Goal: Transaction & Acquisition: Book appointment/travel/reservation

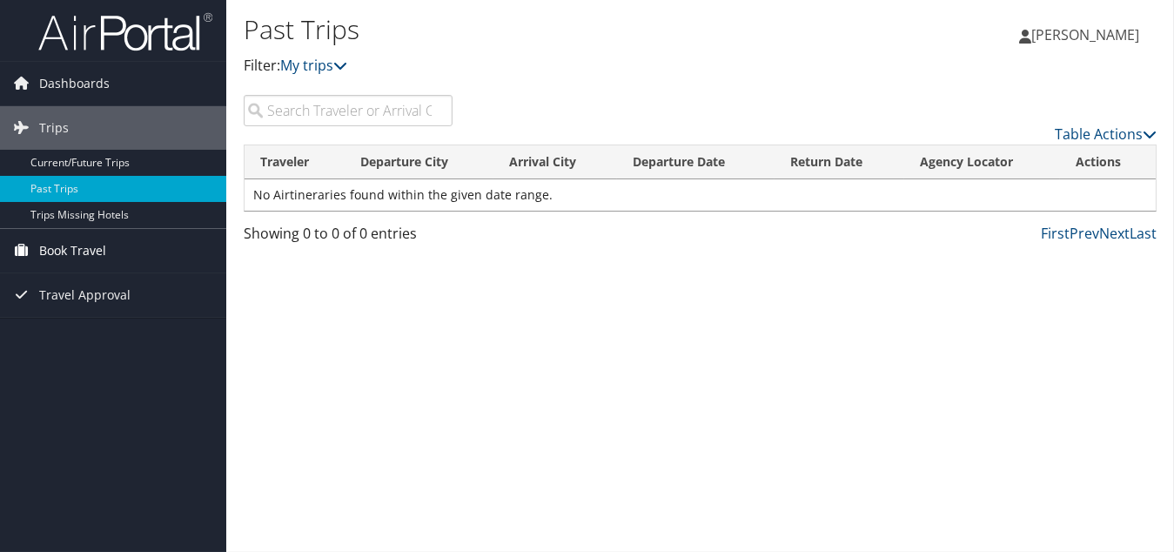
click at [83, 251] on span "Book Travel" at bounding box center [72, 251] width 67 height 44
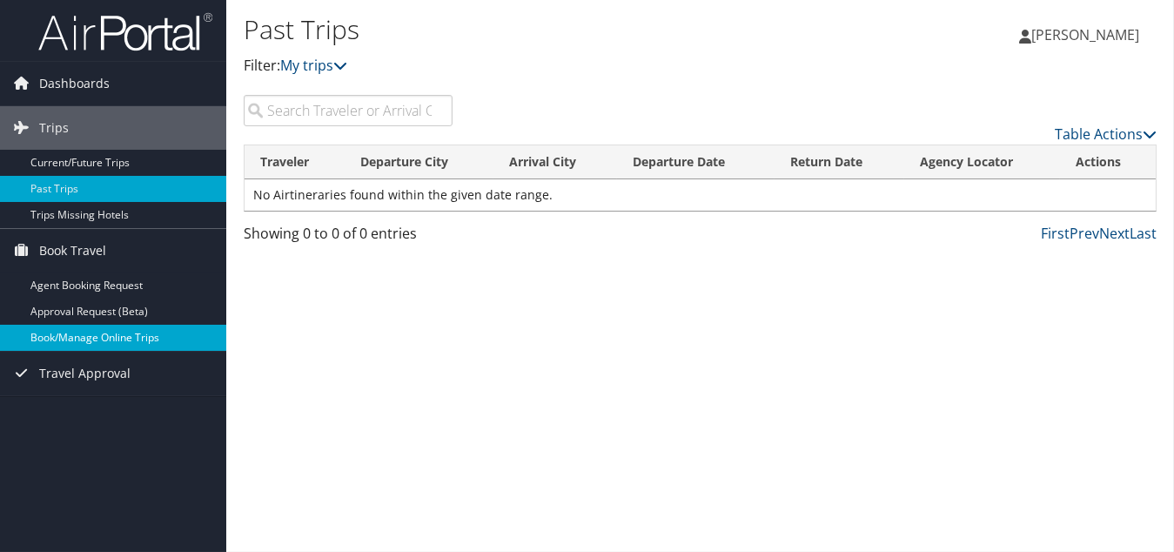
click at [131, 336] on link "Book/Manage Online Trips" at bounding box center [113, 338] width 226 height 26
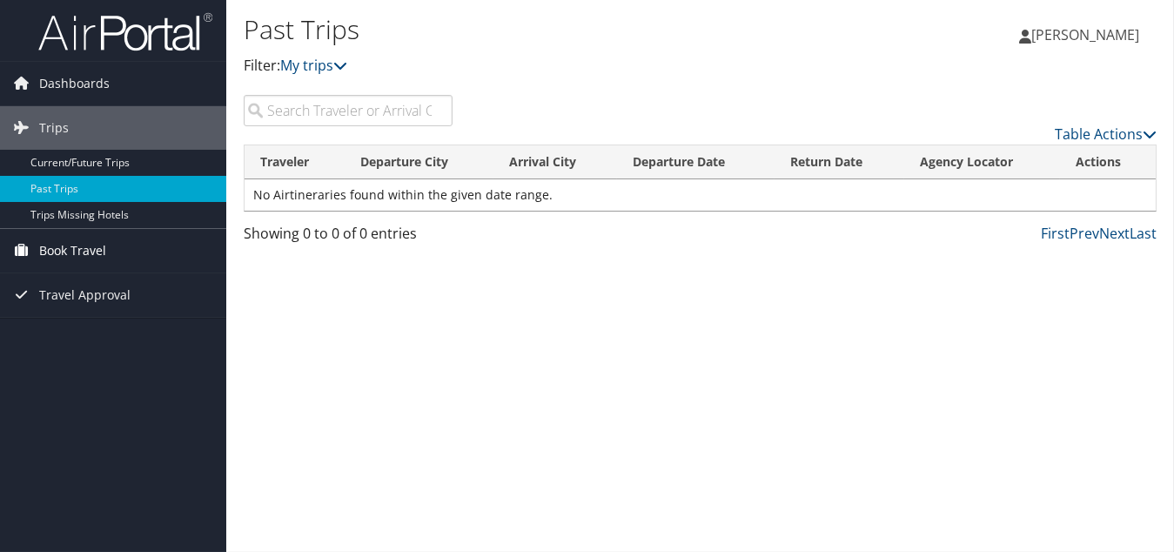
click at [74, 248] on span "Book Travel" at bounding box center [72, 251] width 67 height 44
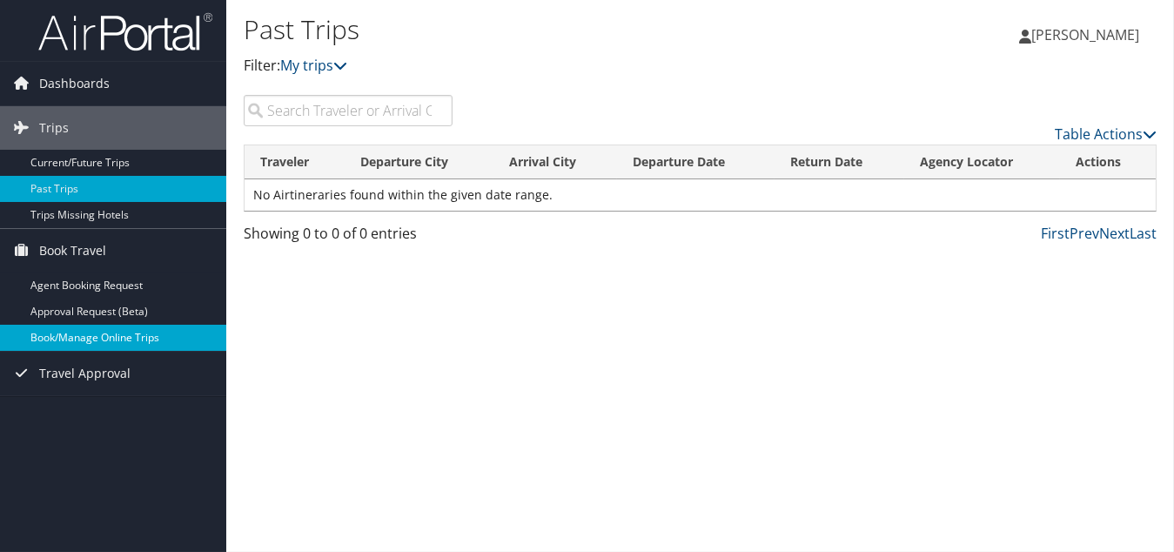
click at [129, 333] on link "Book/Manage Online Trips" at bounding box center [113, 338] width 226 height 26
click at [91, 248] on span "Book Travel" at bounding box center [72, 251] width 67 height 44
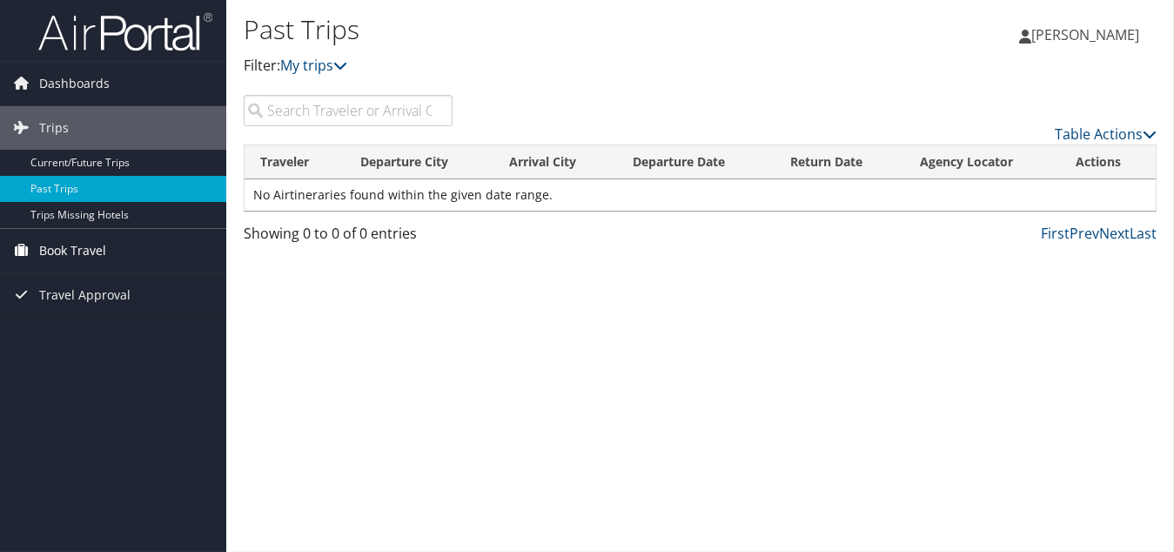
click at [90, 248] on span "Book Travel" at bounding box center [72, 251] width 67 height 44
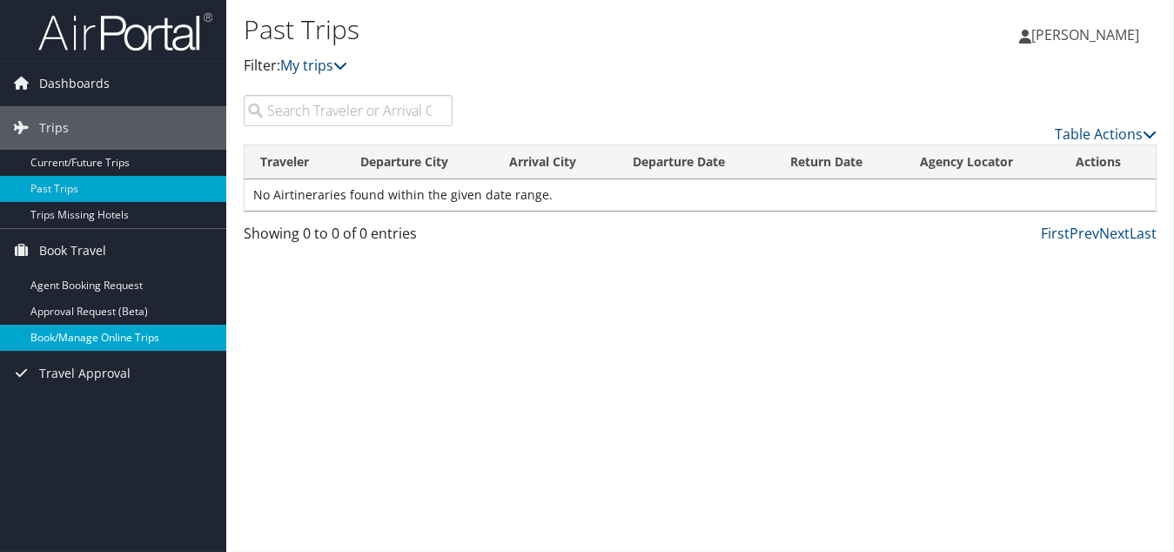
click at [141, 338] on link "Book/Manage Online Trips" at bounding box center [113, 338] width 226 height 26
